Goal: Task Accomplishment & Management: Use online tool/utility

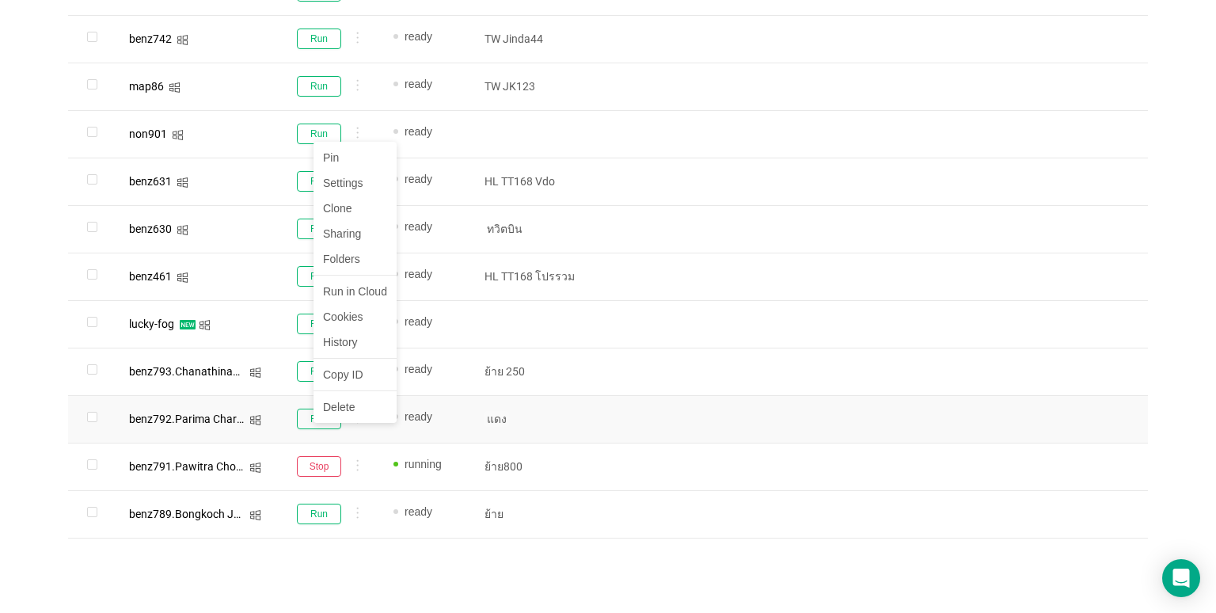
scroll to position [965, 0]
click at [312, 412] on button "Run" at bounding box center [319, 418] width 44 height 21
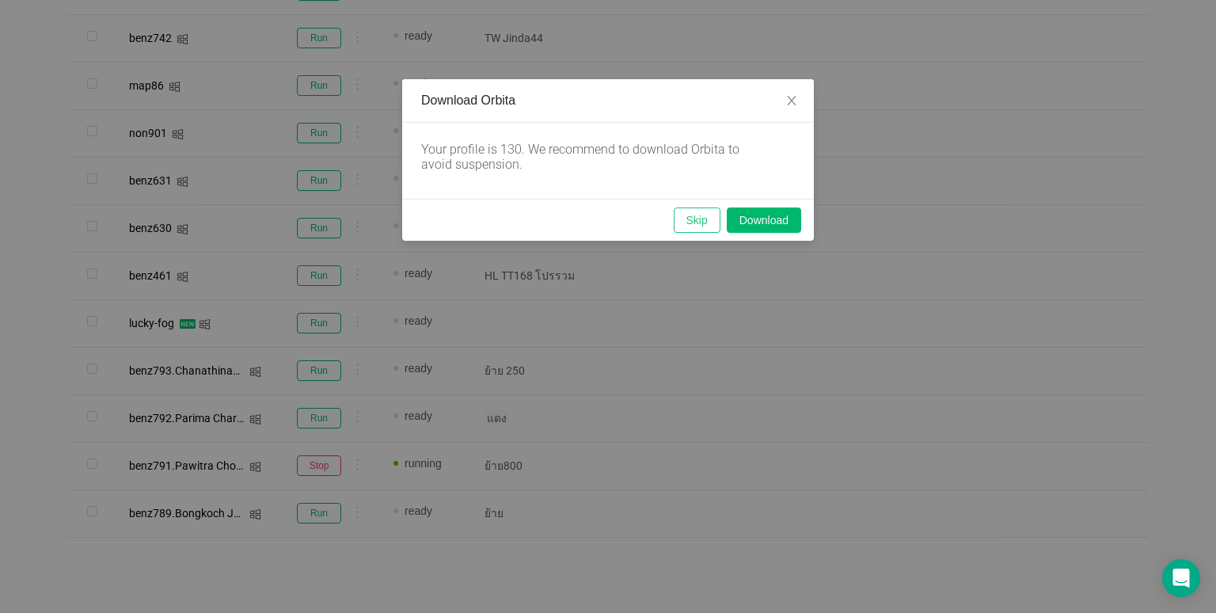
click at [694, 212] on button "Skip" at bounding box center [697, 219] width 47 height 25
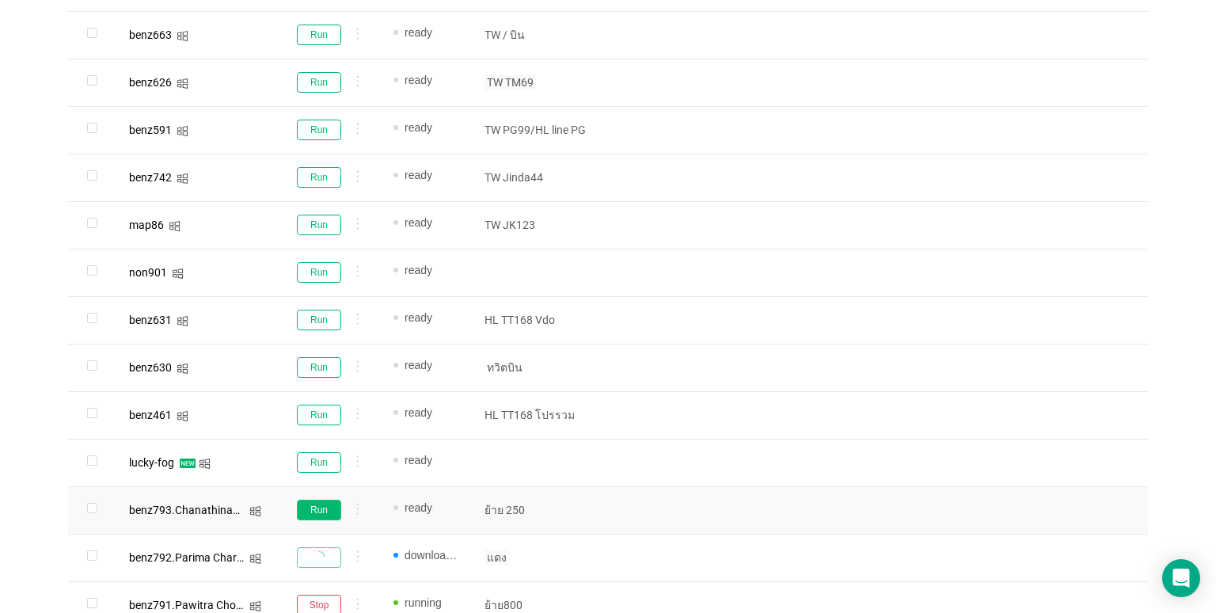
scroll to position [569, 0]
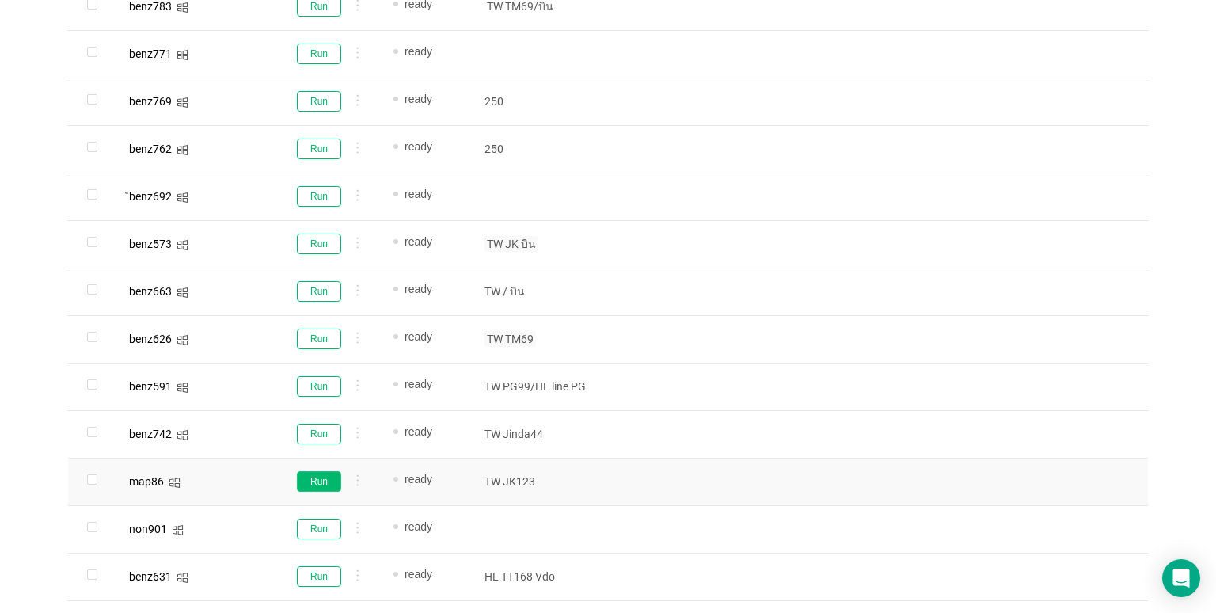
click at [311, 479] on button "Run" at bounding box center [319, 481] width 44 height 21
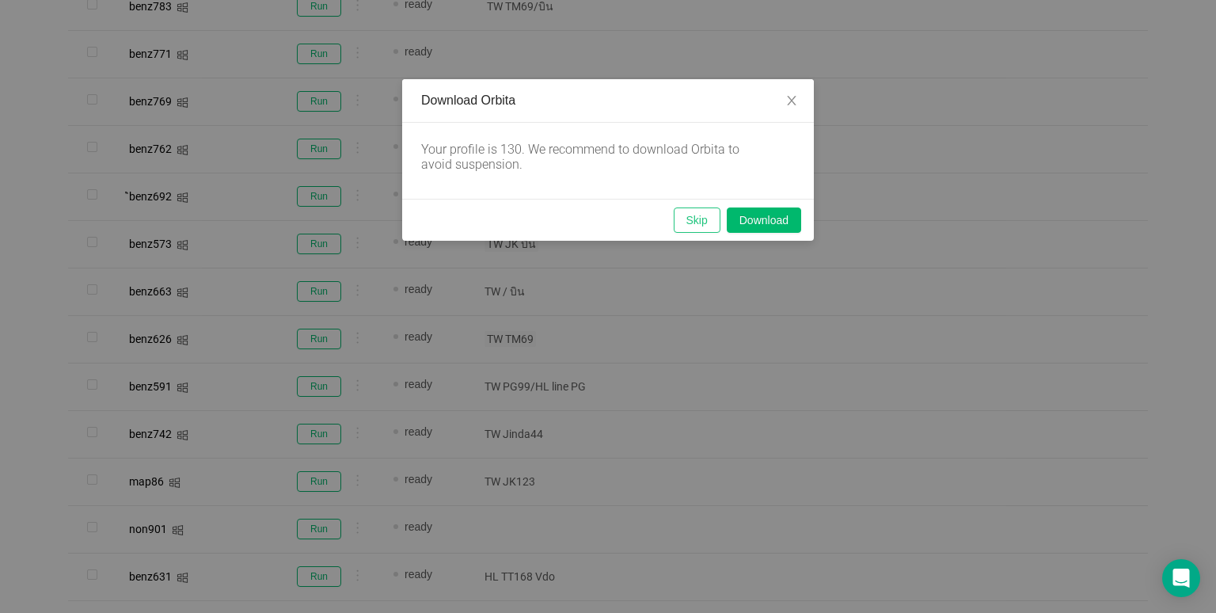
drag, startPoint x: 691, startPoint y: 212, endPoint x: 694, endPoint y: 312, distance: 99.8
click at [690, 212] on button "Skip" at bounding box center [697, 219] width 47 height 25
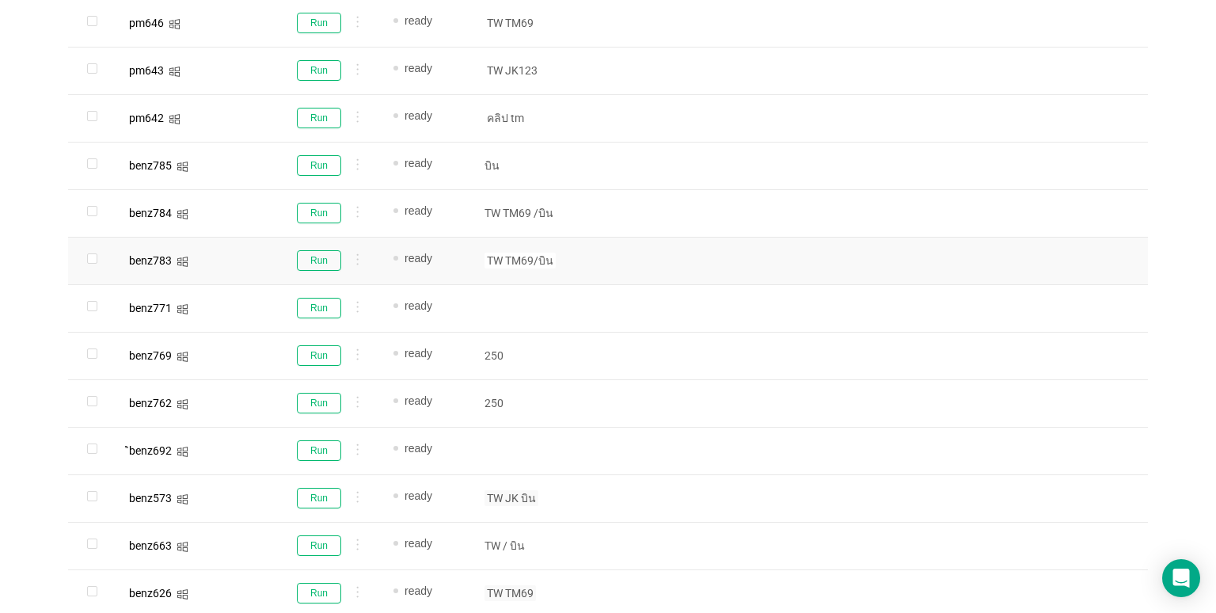
scroll to position [490, 0]
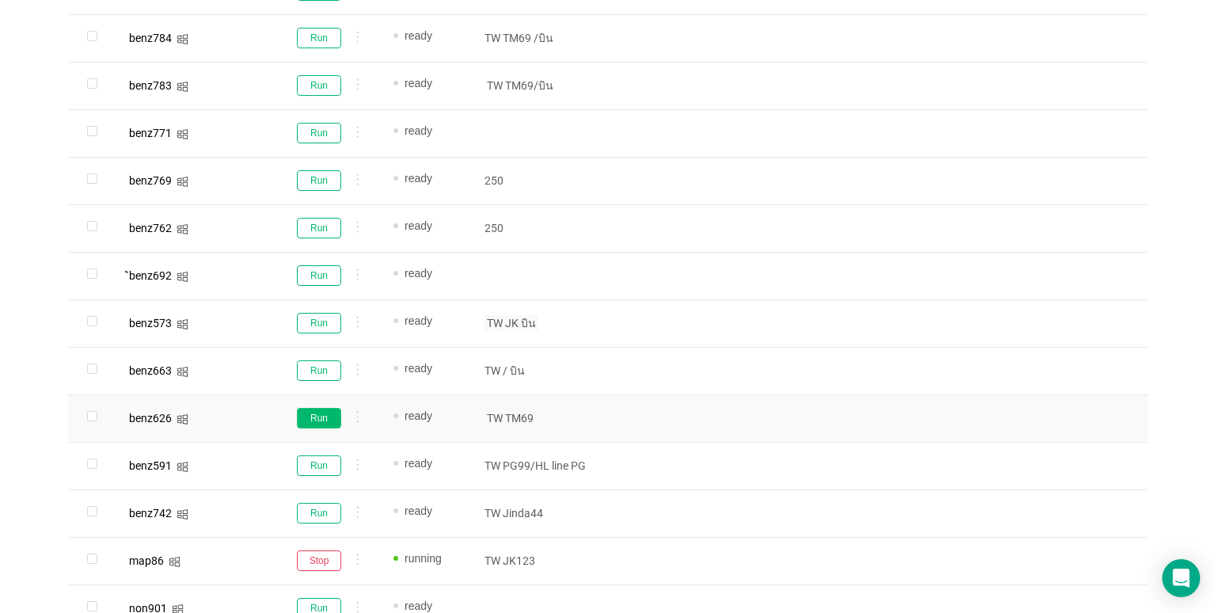
click at [307, 416] on button "Run" at bounding box center [319, 418] width 44 height 21
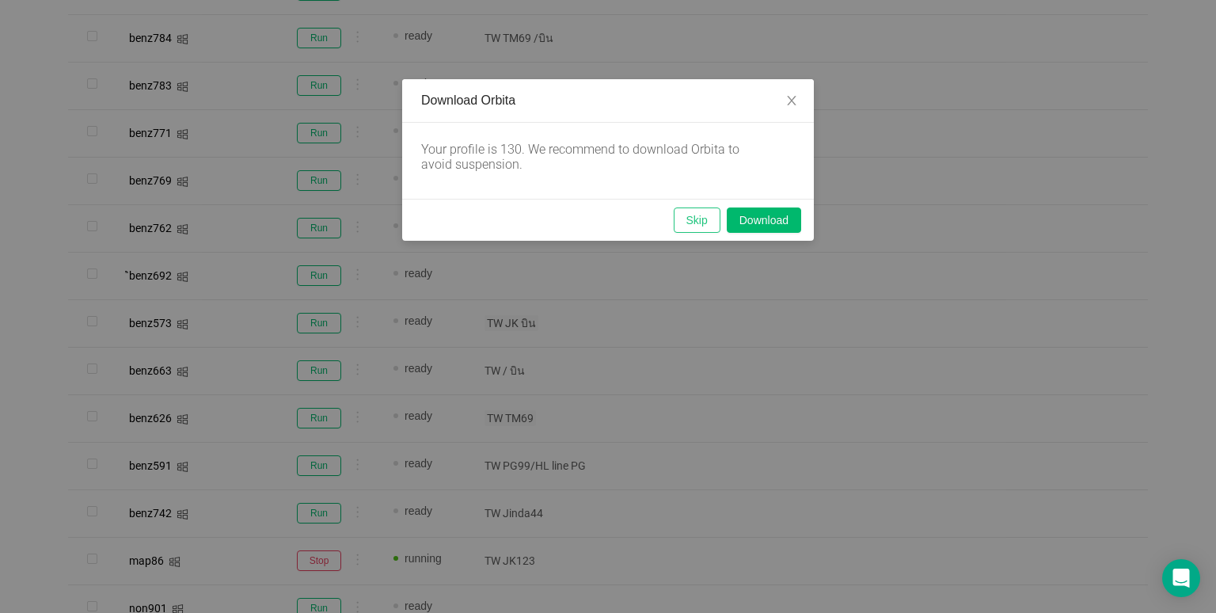
click at [687, 220] on button "Skip" at bounding box center [697, 219] width 47 height 25
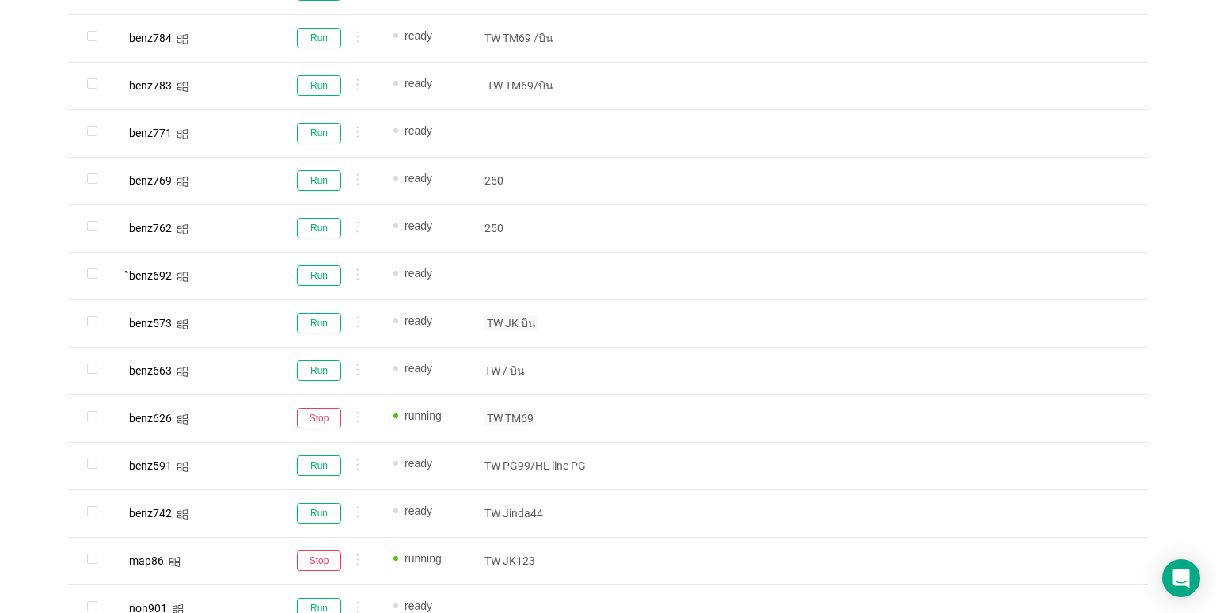
scroll to position [332, 0]
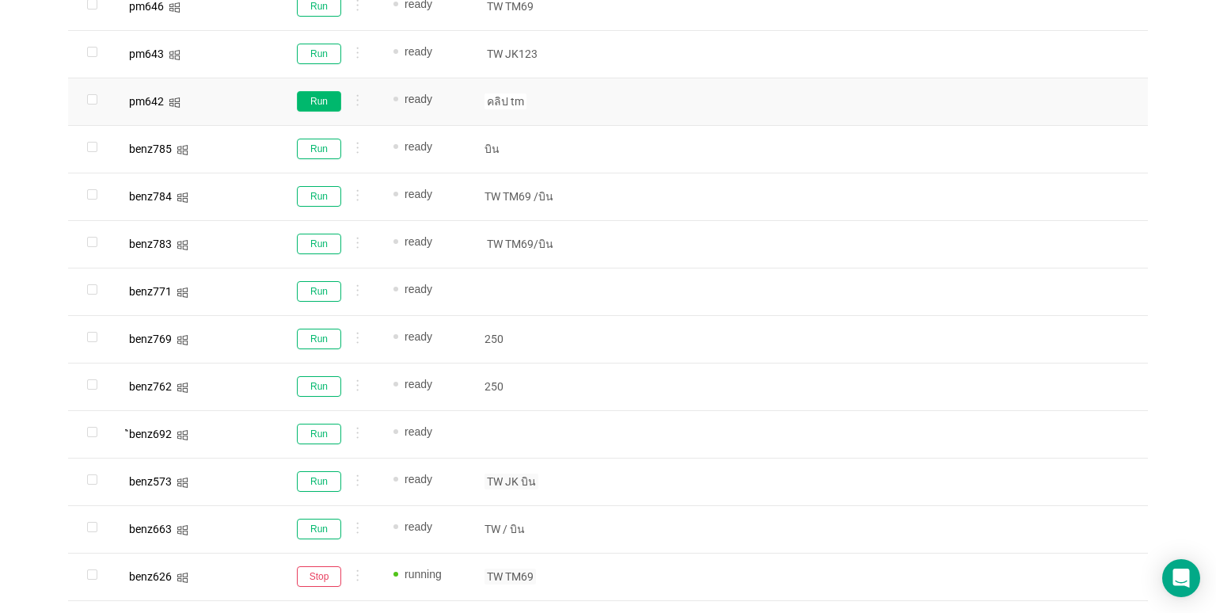
click at [323, 105] on button "Run" at bounding box center [319, 101] width 44 height 21
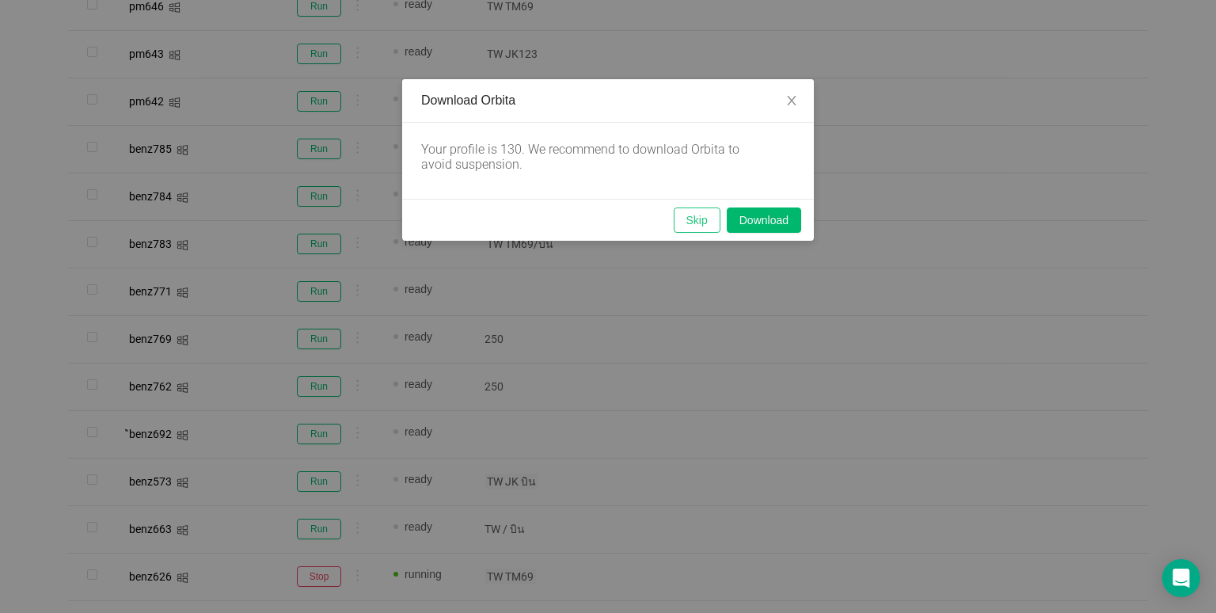
click at [693, 223] on button "Skip" at bounding box center [697, 219] width 47 height 25
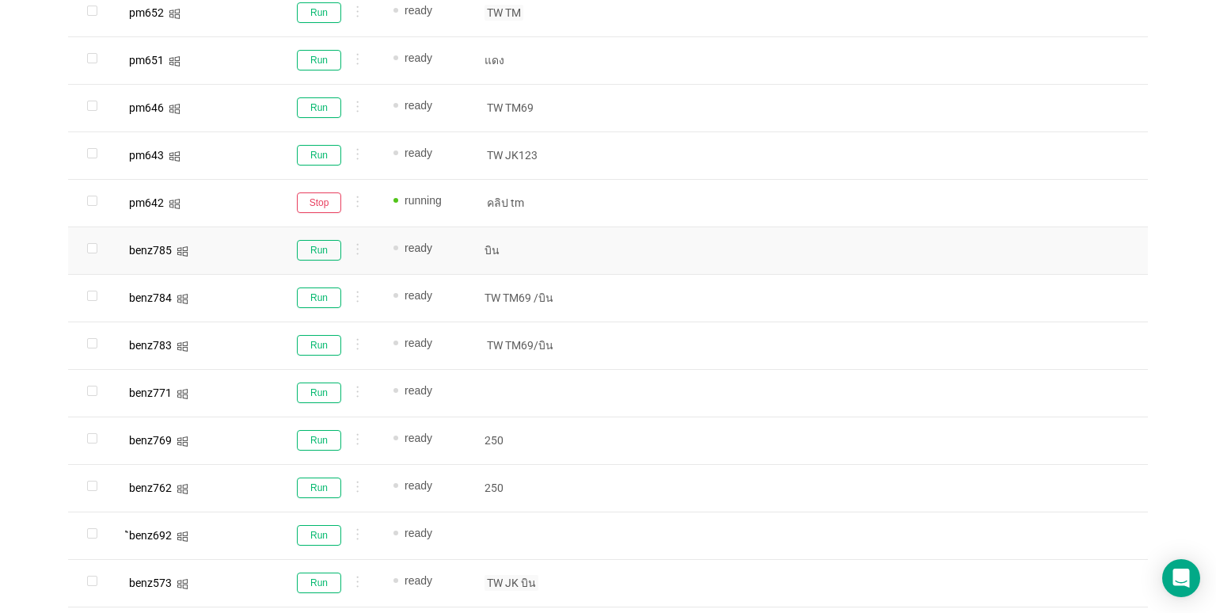
scroll to position [238, 0]
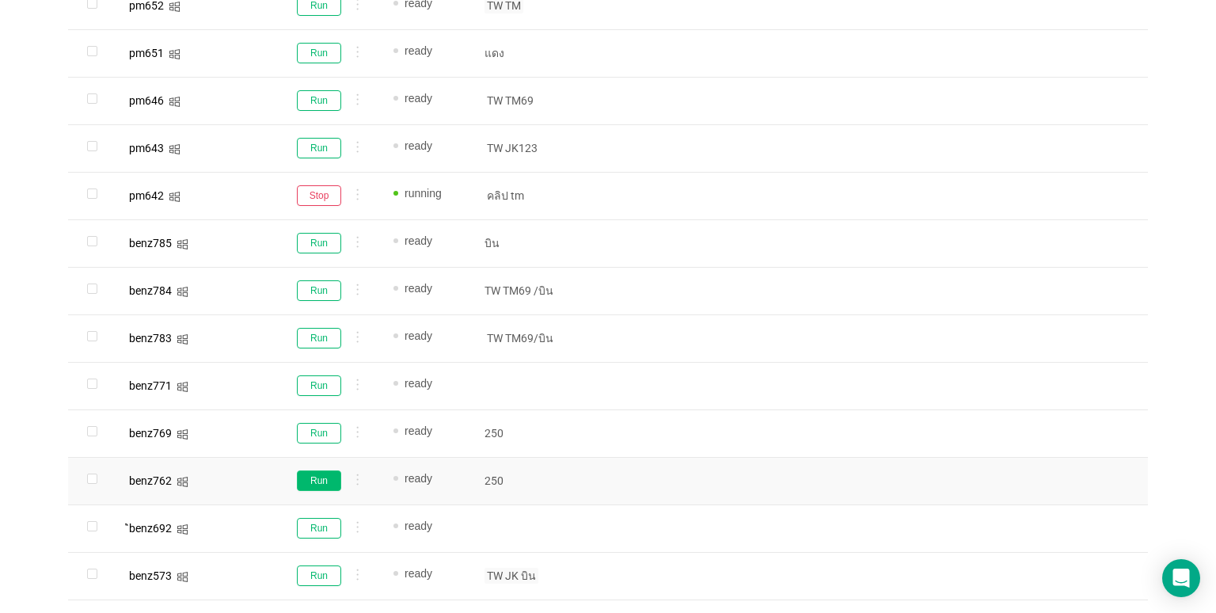
click at [300, 477] on button "Run" at bounding box center [319, 480] width 44 height 21
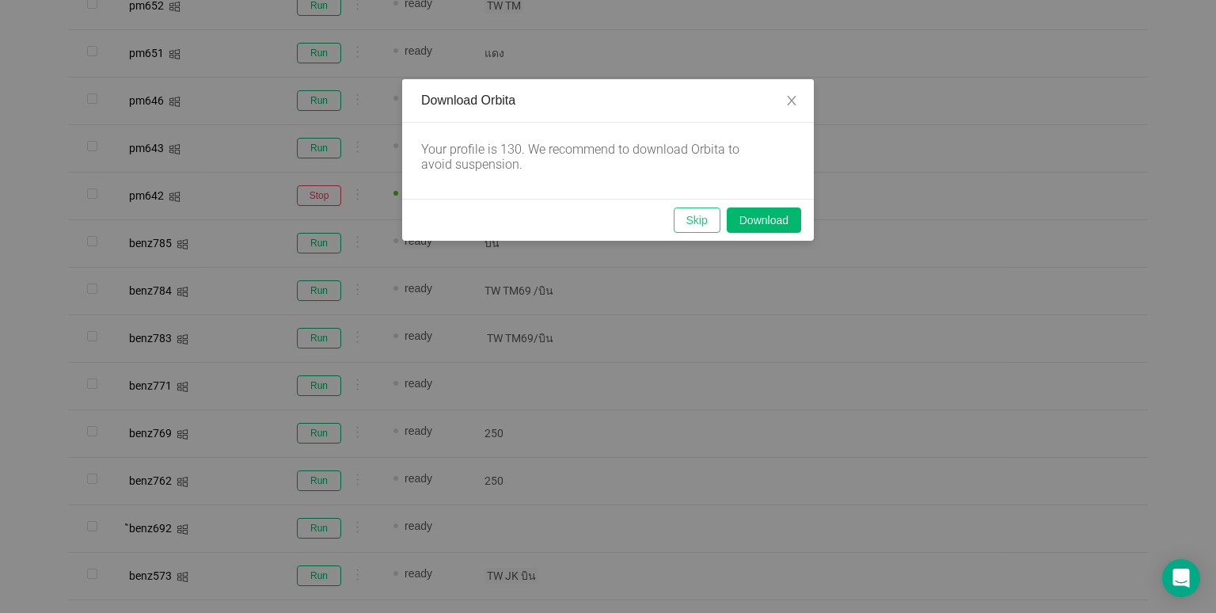
click at [689, 228] on button "Skip" at bounding box center [697, 219] width 47 height 25
